Goal: Task Accomplishment & Management: Use online tool/utility

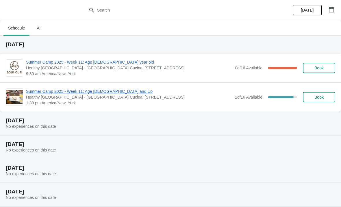
click at [107, 62] on span "Summer Camp 2025 - Week 11: Age [DEMOGRAPHIC_DATA] year old" at bounding box center [129, 62] width 206 height 6
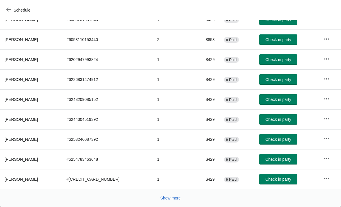
scroll to position [106, 0]
click at [275, 81] on span "Check in party" at bounding box center [278, 79] width 26 height 5
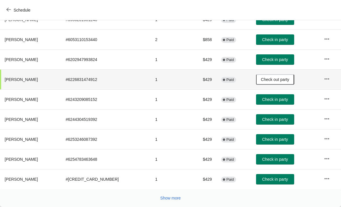
click at [175, 193] on button "Show more" at bounding box center [170, 197] width 25 height 10
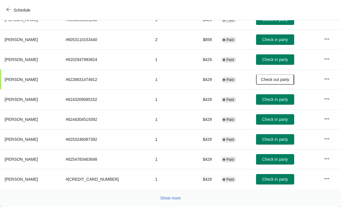
click at [181, 197] on span "Show more" at bounding box center [170, 197] width 20 height 5
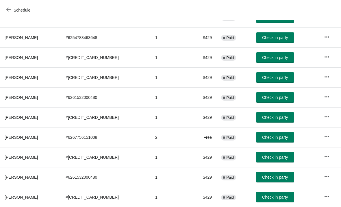
scroll to position [228, 0]
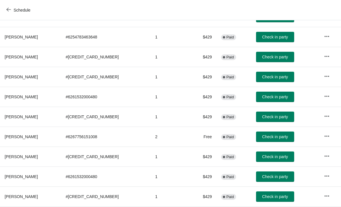
click at [284, 118] on span "Check in party" at bounding box center [275, 116] width 26 height 5
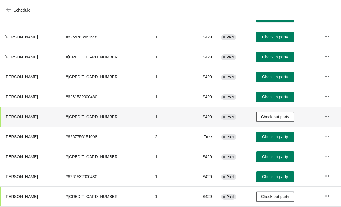
click at [275, 57] on span "Check in party" at bounding box center [275, 57] width 26 height 5
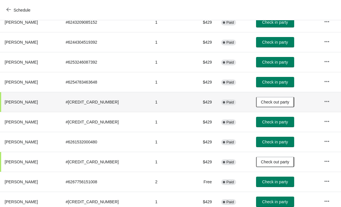
scroll to position [183, 0]
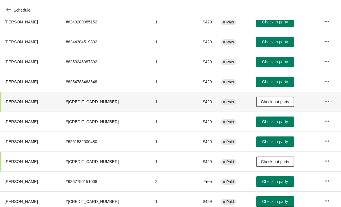
click at [276, 122] on span "Check in party" at bounding box center [275, 121] width 26 height 5
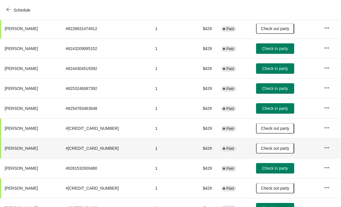
scroll to position [157, 0]
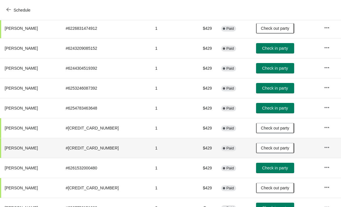
click at [272, 107] on span "Check in party" at bounding box center [275, 108] width 26 height 5
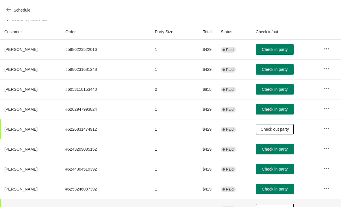
scroll to position [56, 0]
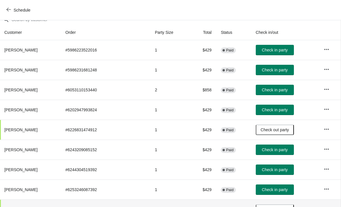
click at [272, 87] on span "Check in party" at bounding box center [274, 89] width 26 height 5
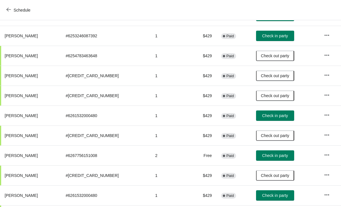
scroll to position [218, 0]
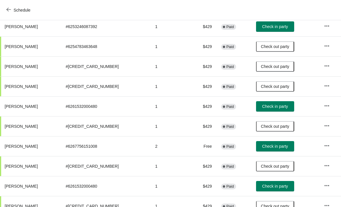
click at [271, 105] on span "Check in party" at bounding box center [275, 106] width 26 height 5
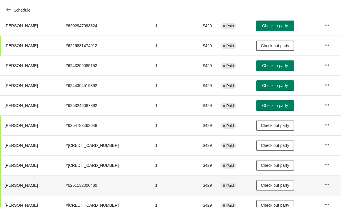
scroll to position [141, 0]
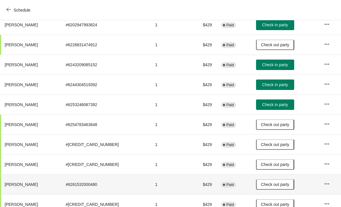
click at [268, 64] on span "Check in party" at bounding box center [275, 64] width 26 height 5
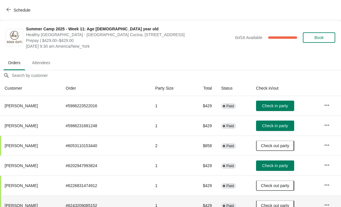
scroll to position [0, 0]
click at [277, 107] on span "Check in party" at bounding box center [275, 105] width 26 height 5
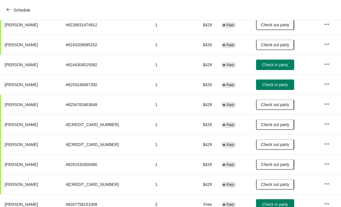
scroll to position [160, 0]
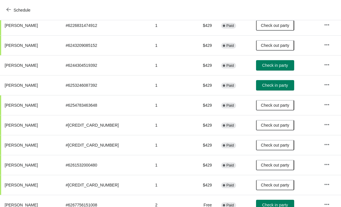
click at [276, 67] on span "Check in party" at bounding box center [275, 65] width 26 height 5
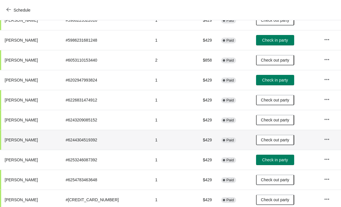
scroll to position [85, 0]
click at [276, 77] on button "Check in party" at bounding box center [275, 80] width 38 height 10
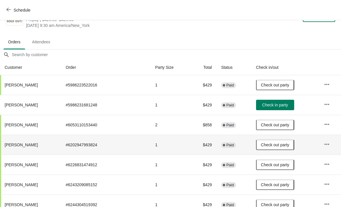
scroll to position [21, 0]
click at [271, 105] on span "Check in party" at bounding box center [275, 104] width 26 height 5
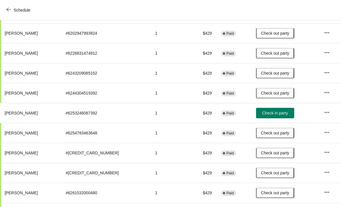
scroll to position [129, 0]
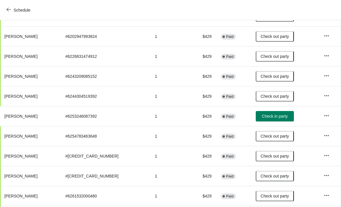
click at [272, 117] on span "Check in party" at bounding box center [274, 116] width 26 height 5
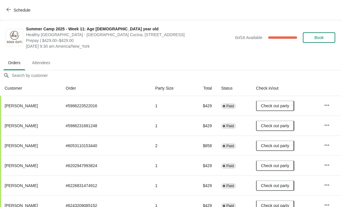
scroll to position [0, 0]
